Goal: Task Accomplishment & Management: Use online tool/utility

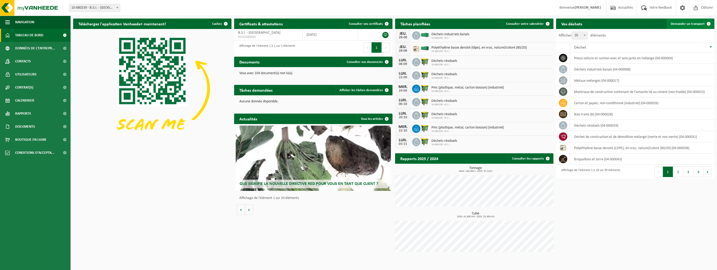
click at [691, 24] on span "Demander un transport" at bounding box center [688, 23] width 34 height 3
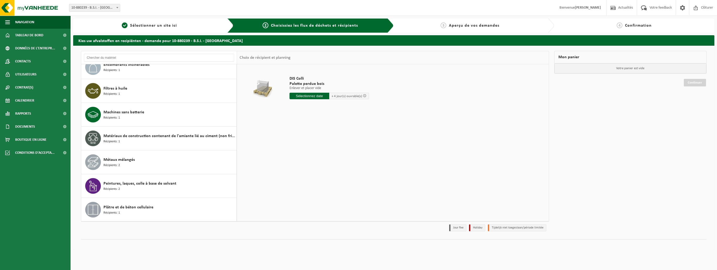
scroll to position [523, 0]
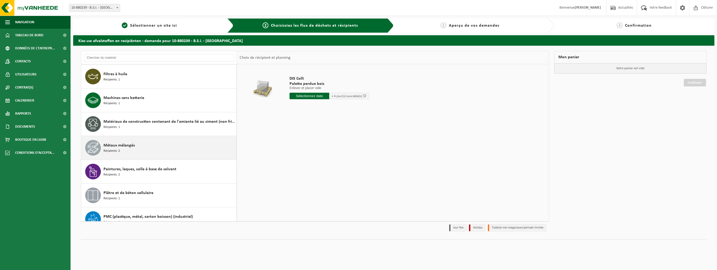
click at [121, 144] on span "Métaux mélangés" at bounding box center [118, 145] width 31 height 6
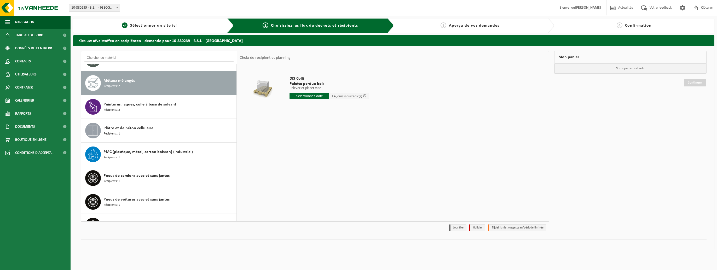
scroll to position [593, 0]
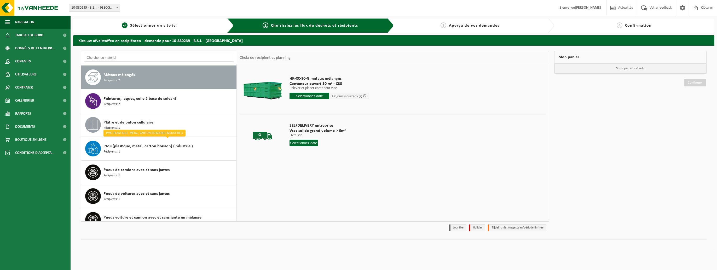
click at [316, 96] on input "text" at bounding box center [310, 96] width 40 height 7
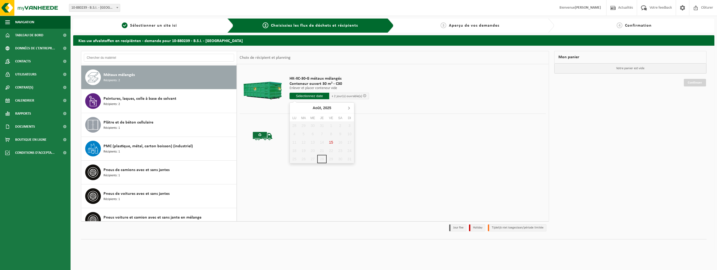
click at [350, 108] on icon at bounding box center [349, 108] width 8 height 8
click at [297, 124] on div "1" at bounding box center [294, 126] width 9 height 8
type input "à partir de 2025-09-01"
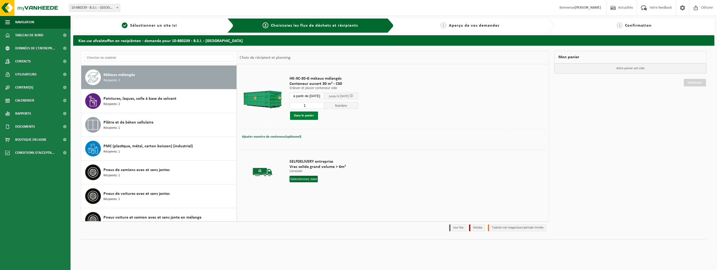
click at [308, 114] on button "Dans le panier" at bounding box center [304, 116] width 28 height 8
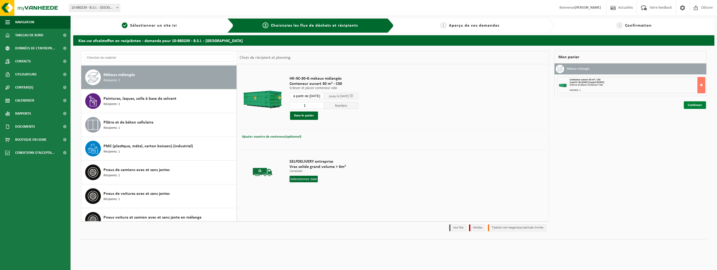
click at [696, 104] on link "Continuer" at bounding box center [695, 105] width 22 height 8
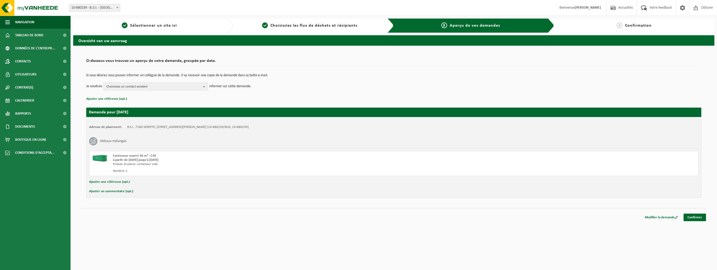
click at [204, 85] on b "button" at bounding box center [205, 86] width 5 height 7
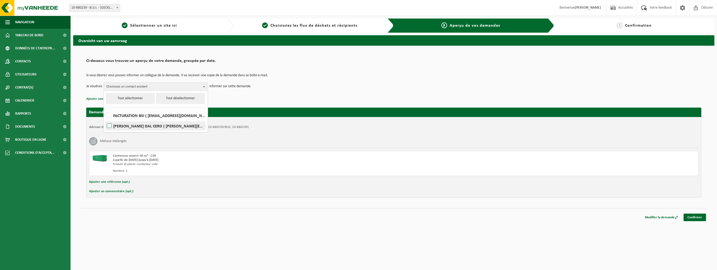
click at [110, 125] on label "CAROLINE DAL CERO ( caroline.dalcero@bsibelgium.be )" at bounding box center [155, 126] width 99 height 8
click at [105, 119] on input "CAROLINE DAL CERO ( caroline.dalcero@bsibelgium.be )" at bounding box center [105, 119] width 0 height 0
checkbox input "true"
click at [245, 101] on p "Ajouter une référence (opt.)" at bounding box center [393, 99] width 615 height 7
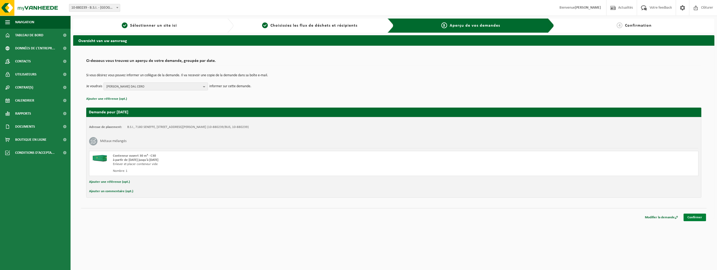
click at [692, 216] on link "Confirmer" at bounding box center [695, 218] width 22 height 8
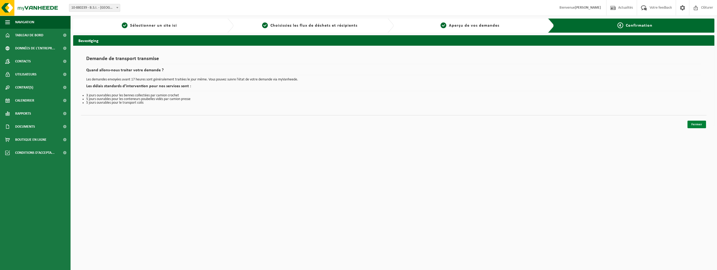
click at [697, 123] on link "Fermer" at bounding box center [697, 125] width 19 height 8
